Goal: Transaction & Acquisition: Subscribe to service/newsletter

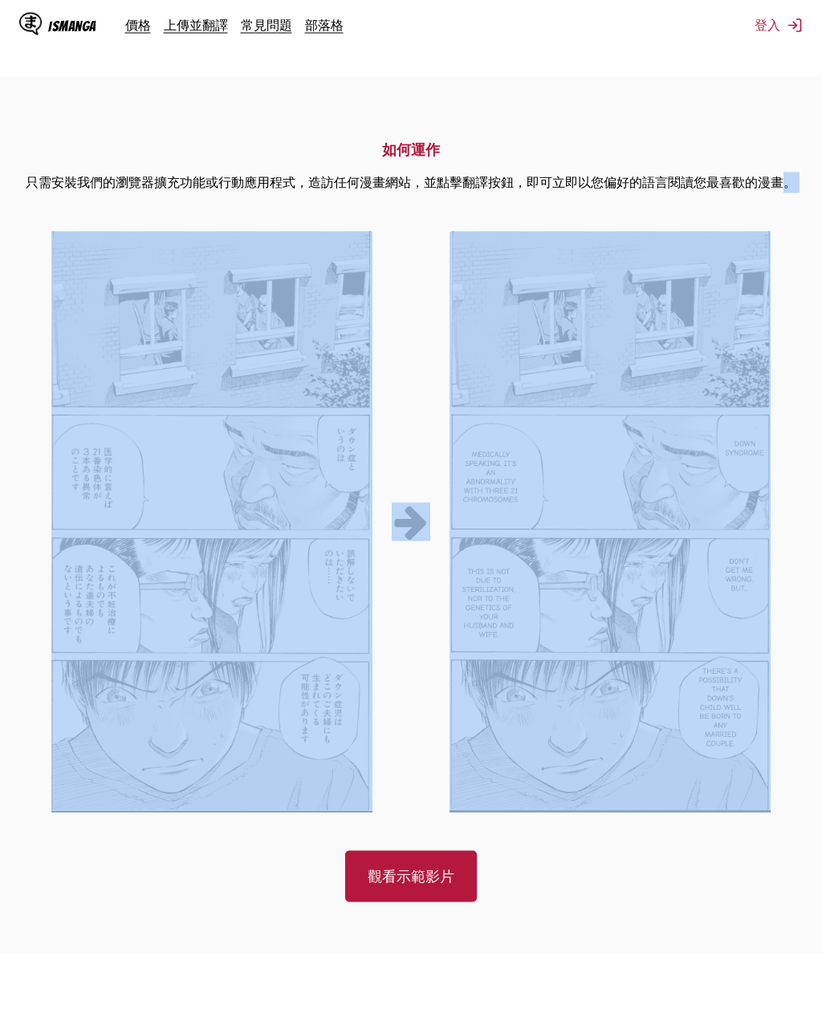
scroll to position [696, 0]
click at [745, 116] on section "如何運作 只需安裝我們的瀏覽器擴充功能或行動應用程式，造訪任何漫畫網站，並點擊翻譯按鈕，即可立即以您偏好的語言閱讀您最喜歡的漫畫。 觀看示範影片" at bounding box center [411, 514] width 822 height 877
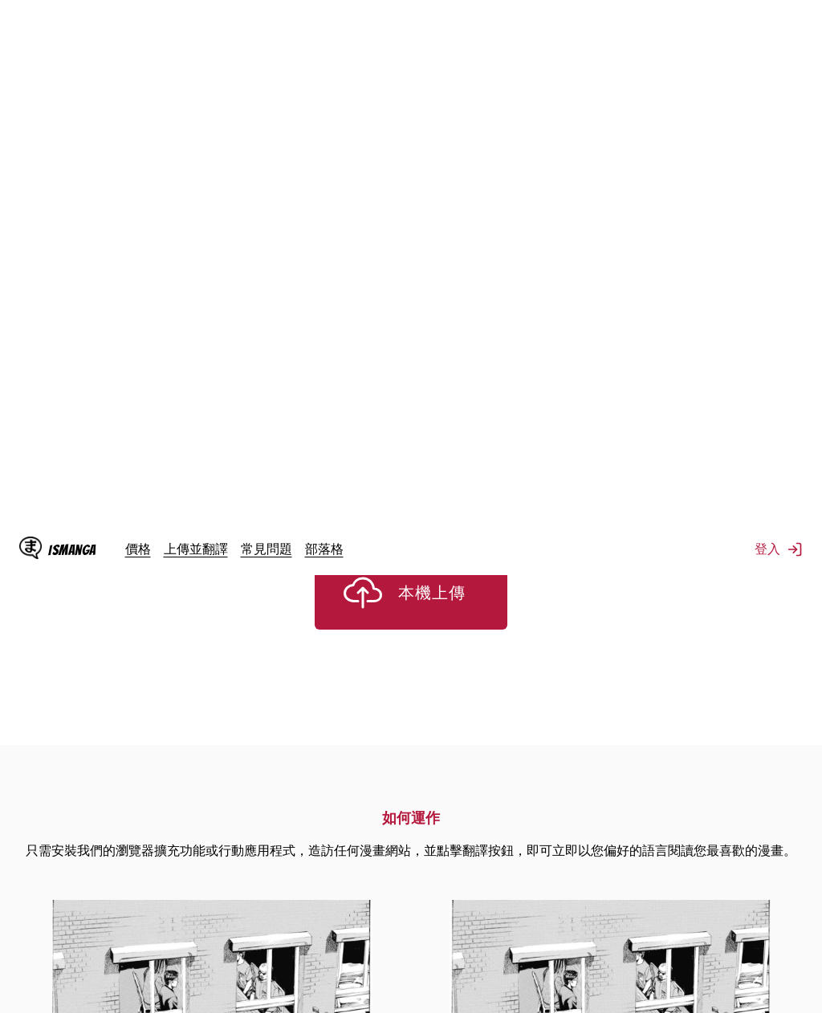
scroll to position [0, 0]
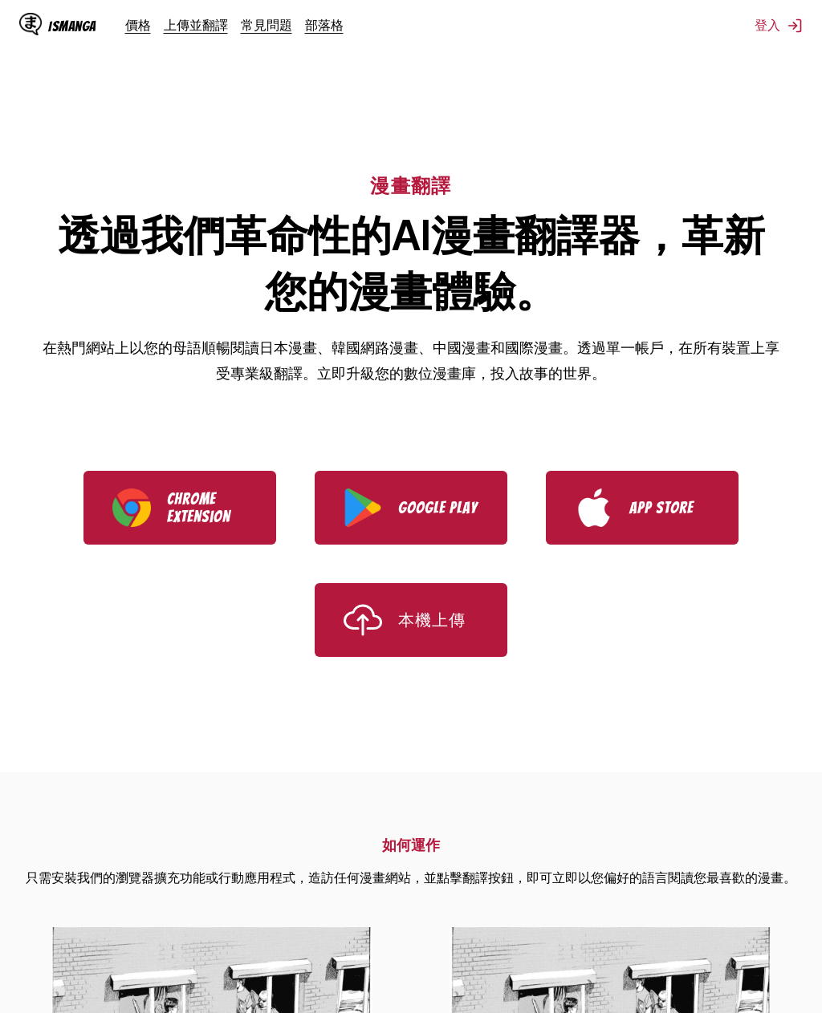
click at [777, 17] on button "登入" at bounding box center [778, 26] width 48 height 18
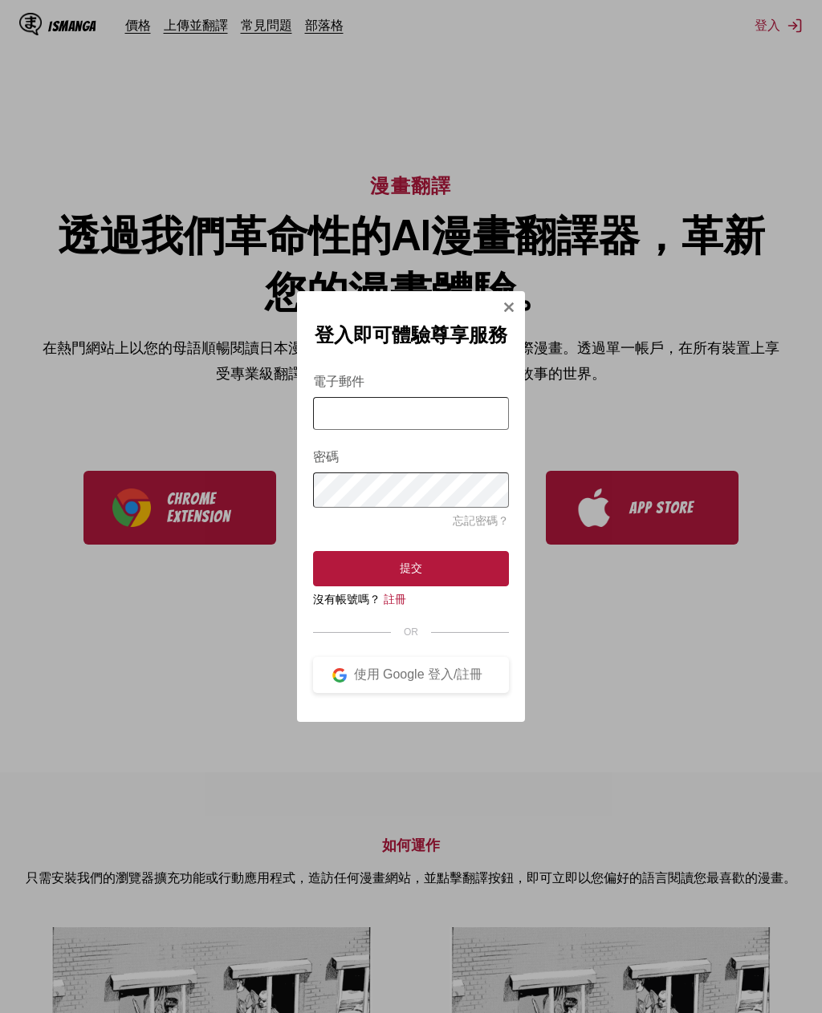
click at [389, 600] on link "註冊" at bounding box center [395, 599] width 22 height 13
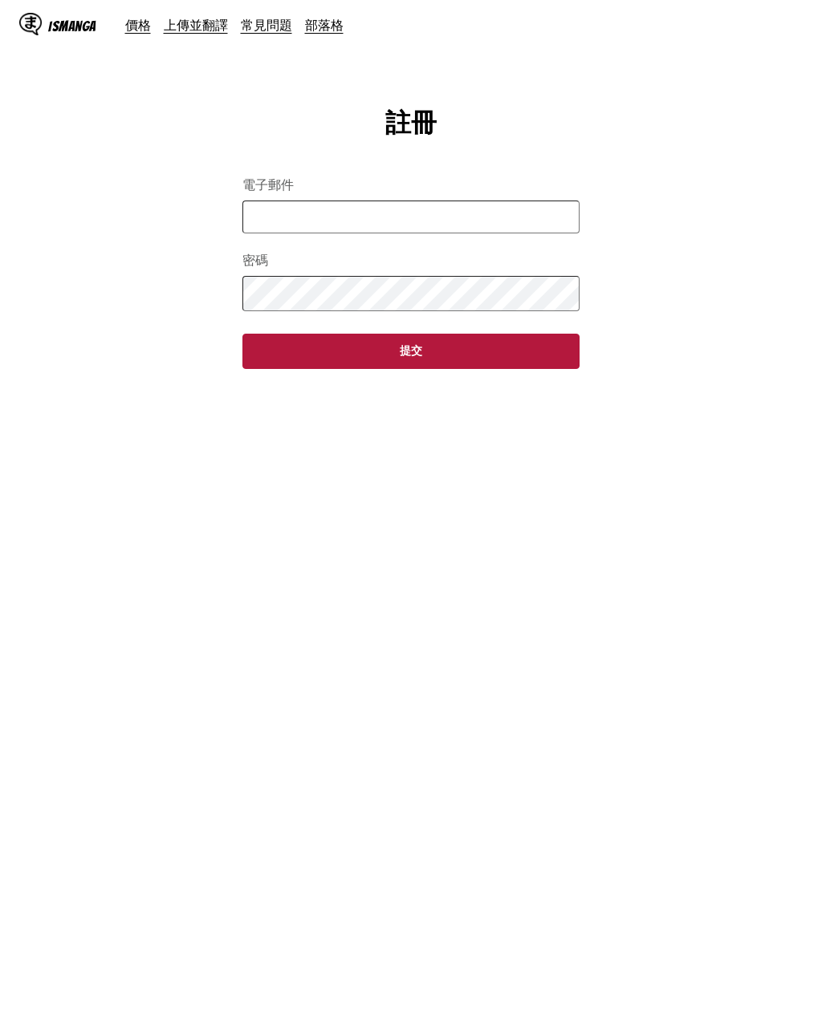
click at [535, 221] on input "電子郵件" at bounding box center [410, 217] width 337 height 33
type input "**********"
click at [500, 349] on button "提交" at bounding box center [410, 351] width 337 height 35
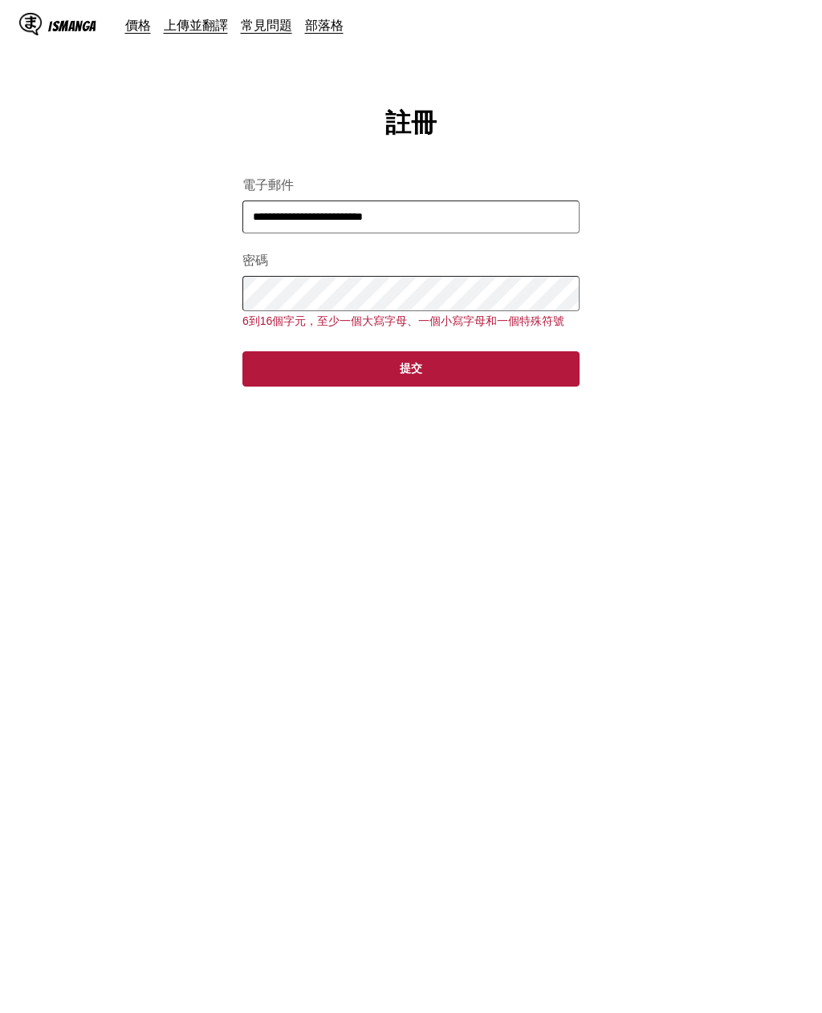
click at [505, 365] on button "提交" at bounding box center [410, 368] width 337 height 35
click at [281, 363] on button "提交" at bounding box center [410, 368] width 337 height 35
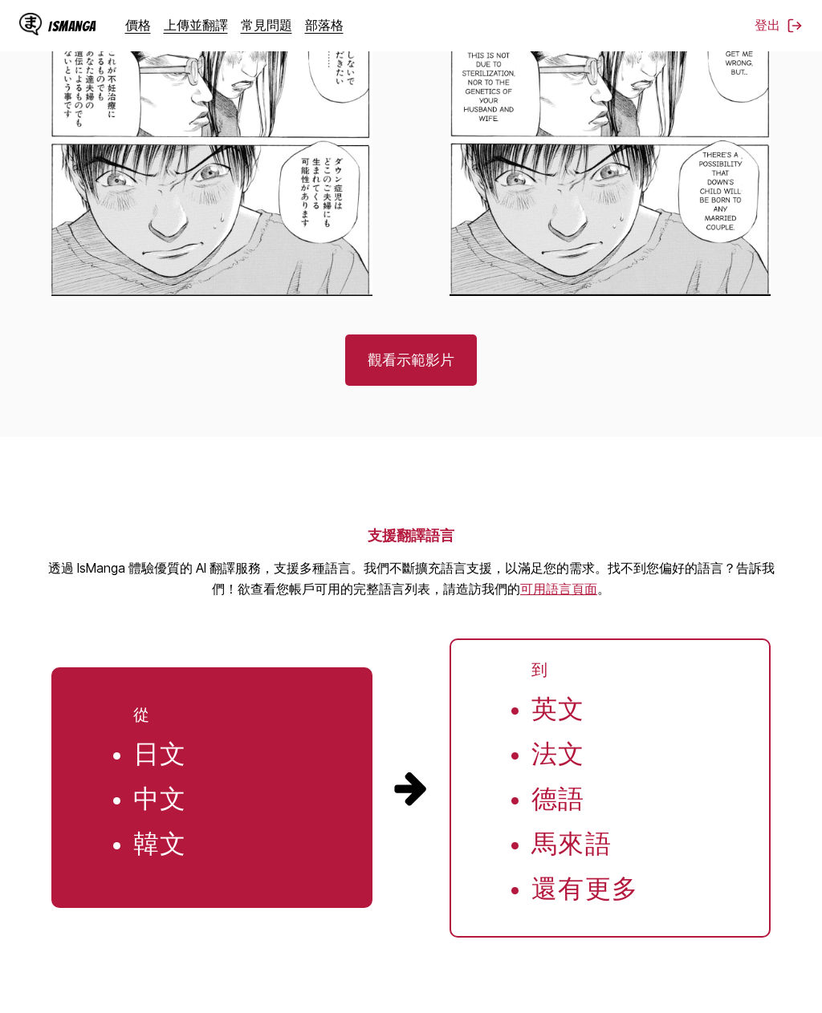
scroll to position [1208, 0]
